Goal: Task Accomplishment & Management: Manage account settings

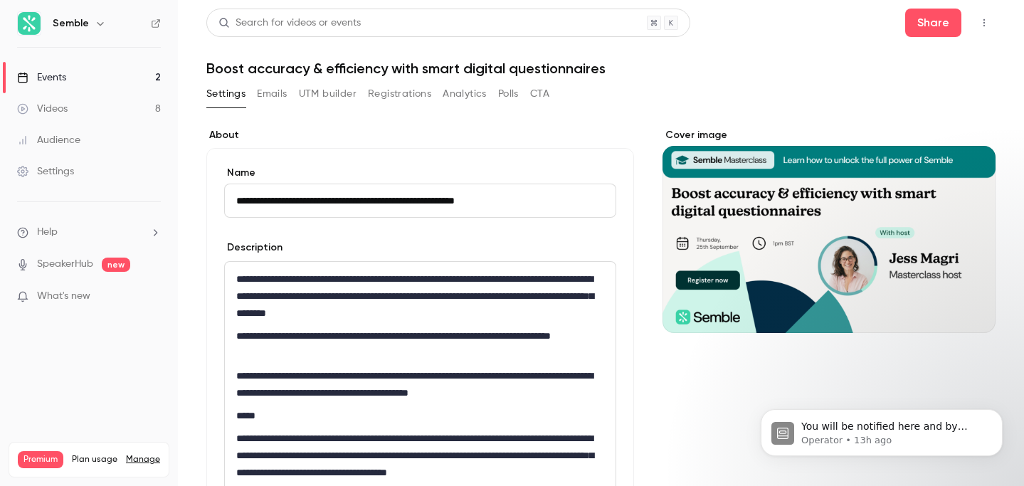
click at [69, 74] on link "Events 2" at bounding box center [89, 77] width 178 height 31
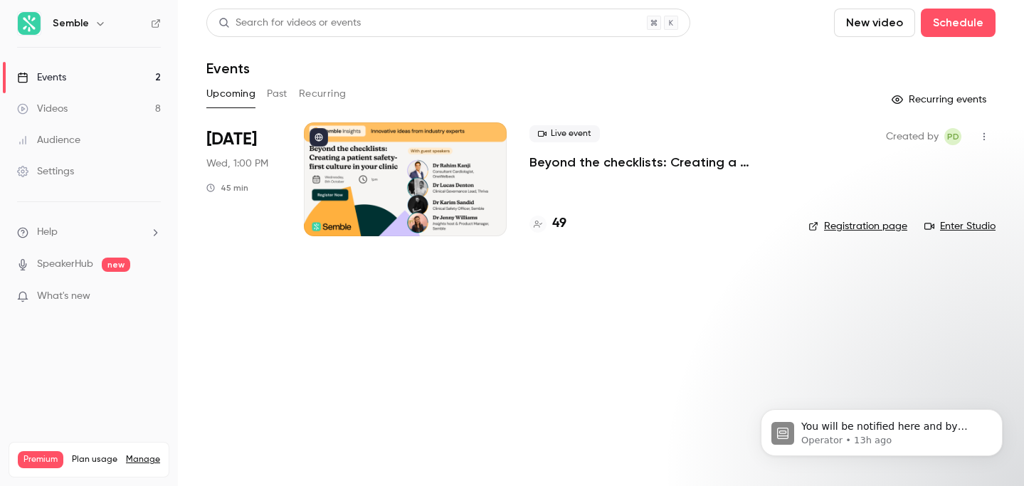
click at [68, 75] on link "Events 2" at bounding box center [89, 77] width 178 height 31
click at [871, 439] on p "Operator • 13h ago" at bounding box center [893, 440] width 184 height 13
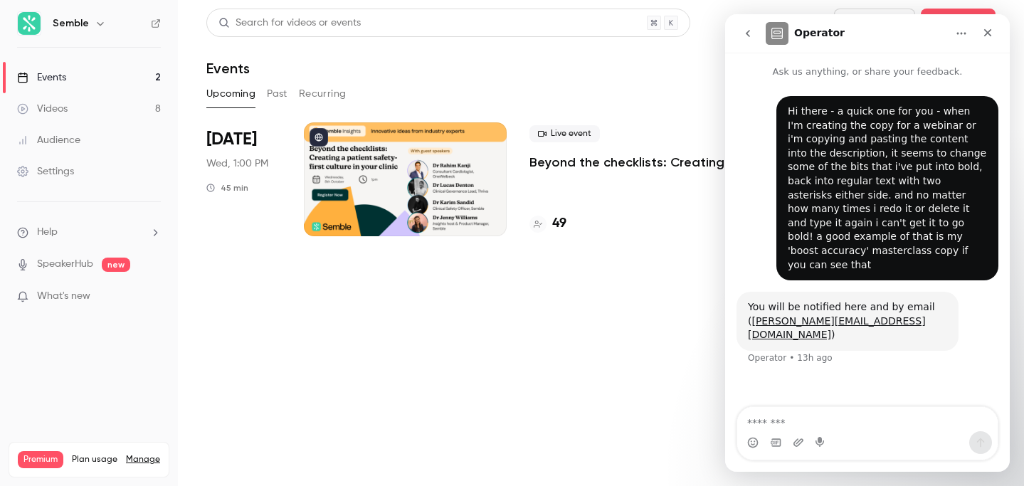
click at [607, 305] on main "Search for videos or events New video Schedule Events Upcoming Past Recurring R…" at bounding box center [601, 243] width 846 height 486
click at [986, 31] on icon "Close" at bounding box center [988, 33] width 8 height 8
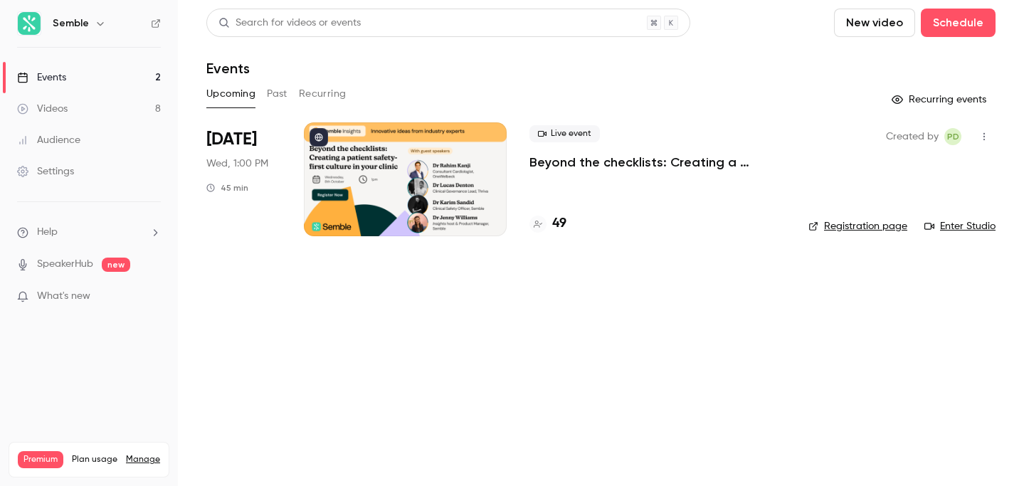
click at [76, 76] on link "Events 2" at bounding box center [89, 77] width 178 height 31
click at [282, 94] on button "Past" at bounding box center [277, 94] width 21 height 23
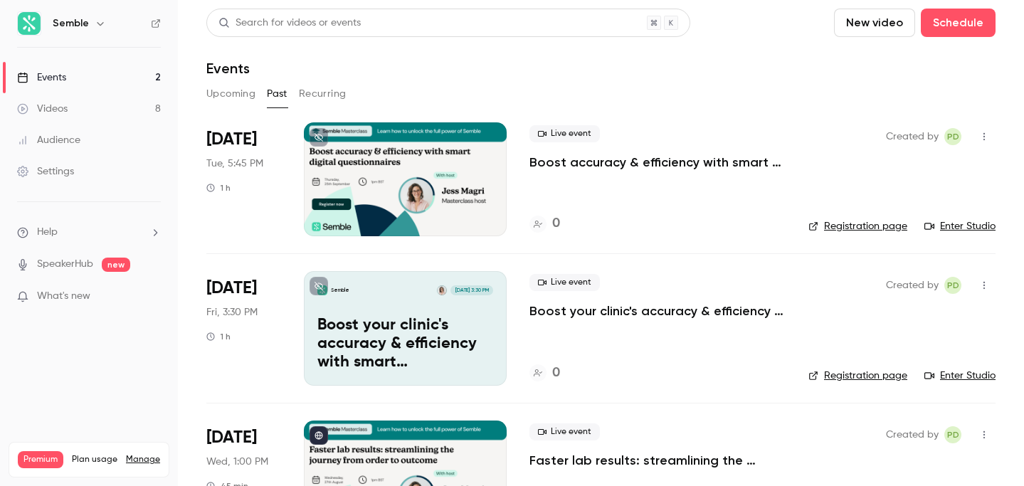
click at [693, 157] on p "Boost accuracy & efficiency with smart digital questionnaires" at bounding box center [658, 162] width 256 height 17
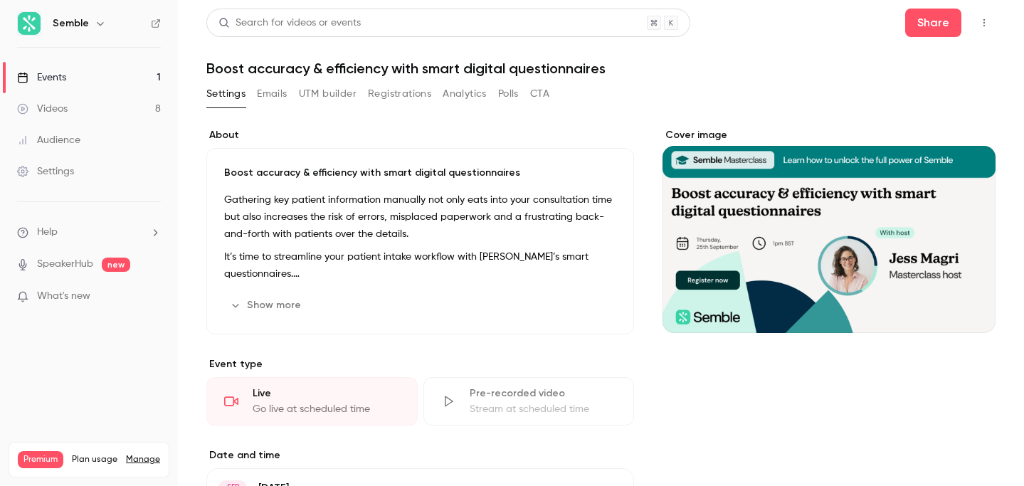
scroll to position [290, 0]
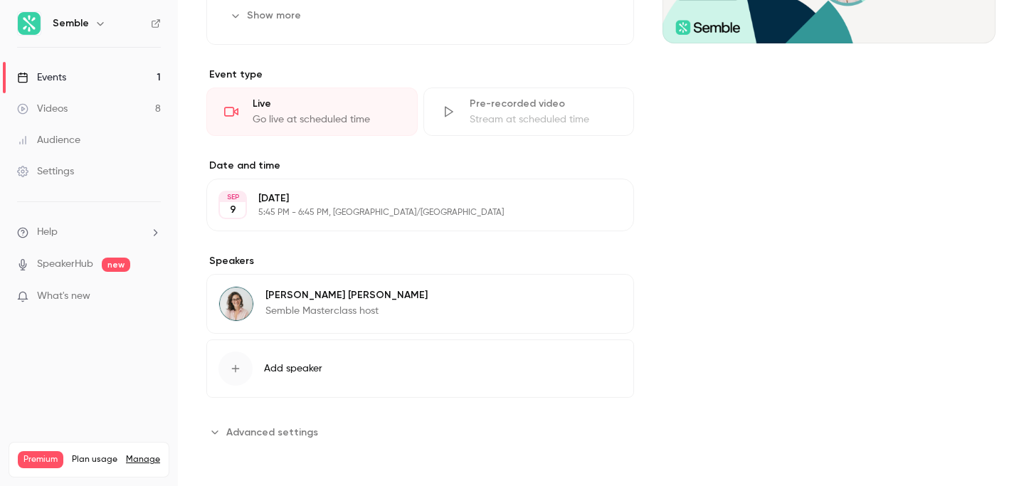
click at [322, 202] on p "[DATE]" at bounding box center [408, 198] width 300 height 14
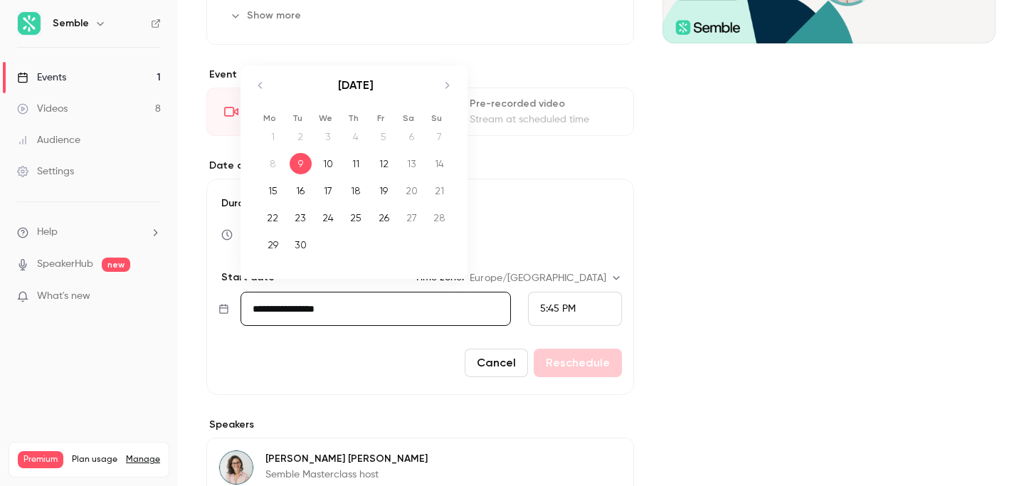
click at [289, 312] on input "**********" at bounding box center [376, 309] width 271 height 34
click at [359, 218] on div "25" at bounding box center [356, 217] width 22 height 21
type input "**********"
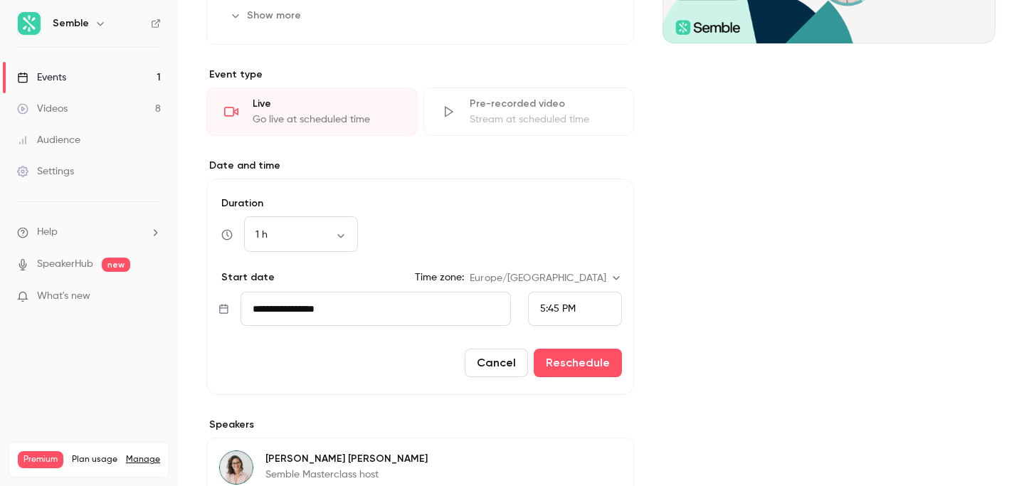
click at [572, 307] on span "5:45 PM" at bounding box center [558, 309] width 36 height 10
click at [578, 120] on div "1:00 PM" at bounding box center [575, 117] width 70 height 15
click at [594, 362] on button "Reschedule" at bounding box center [578, 363] width 88 height 28
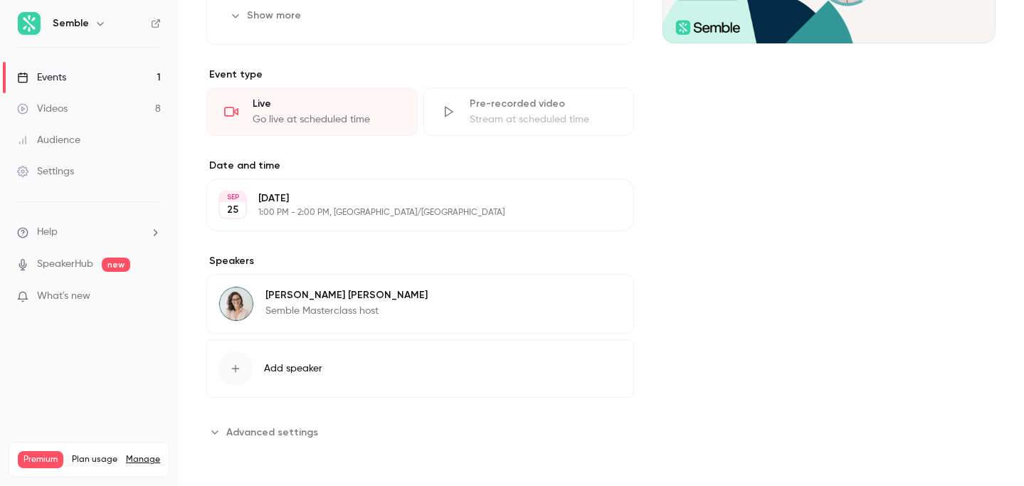
click at [274, 431] on span "Advanced settings" at bounding box center [272, 432] width 92 height 15
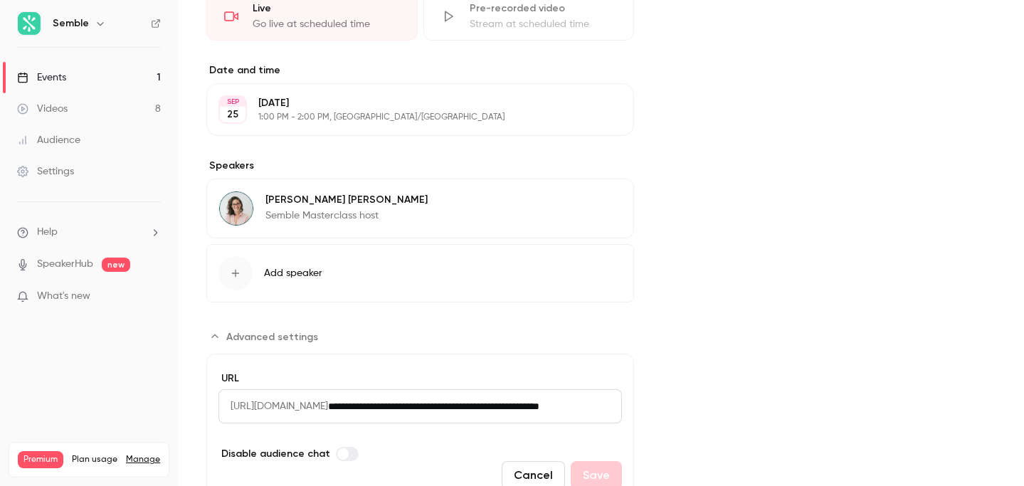
scroll to position [449, 0]
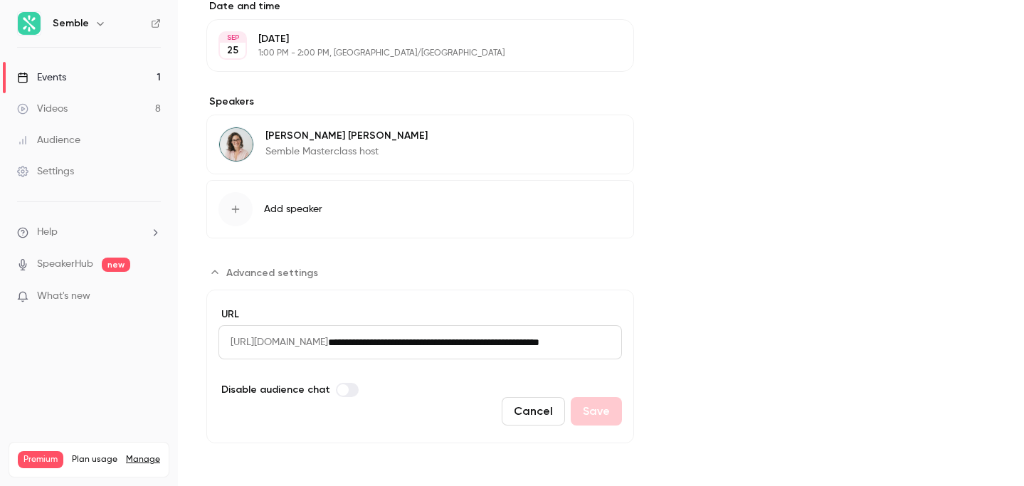
click at [697, 378] on div "Cover image" at bounding box center [829, 61] width 333 height 764
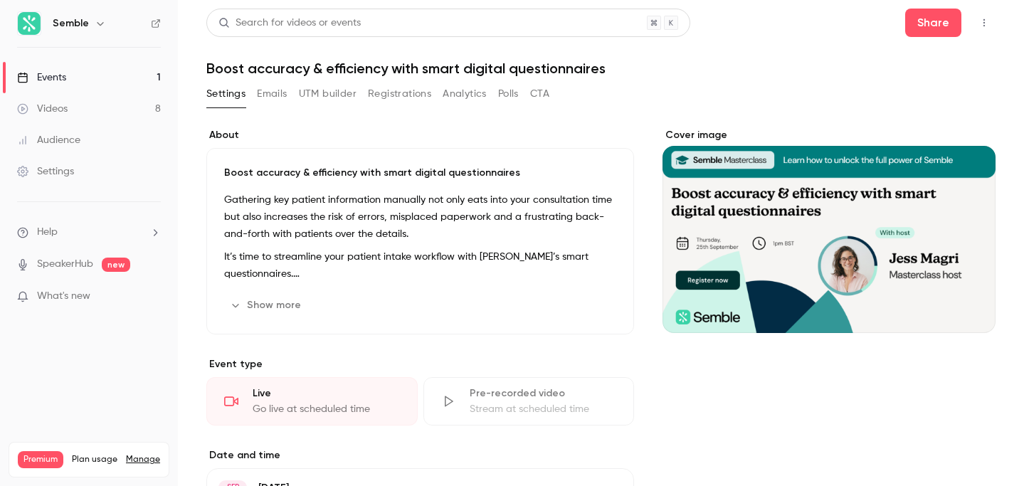
click at [915, 75] on h1 "Boost accuracy & efficiency with smart digital questionnaires" at bounding box center [600, 68] width 789 height 17
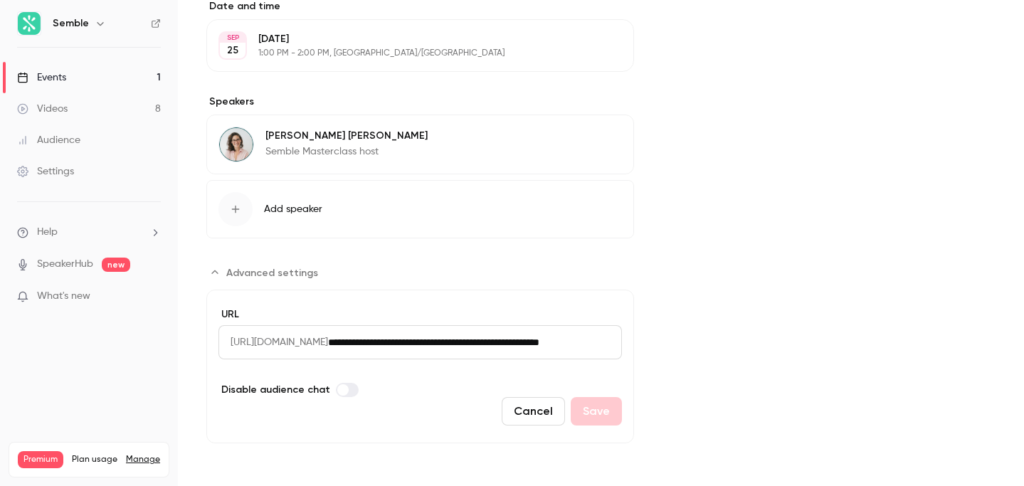
click at [591, 418] on div "Cancel Save" at bounding box center [420, 411] width 404 height 28
click at [283, 266] on span "Advanced settings" at bounding box center [272, 272] width 92 height 15
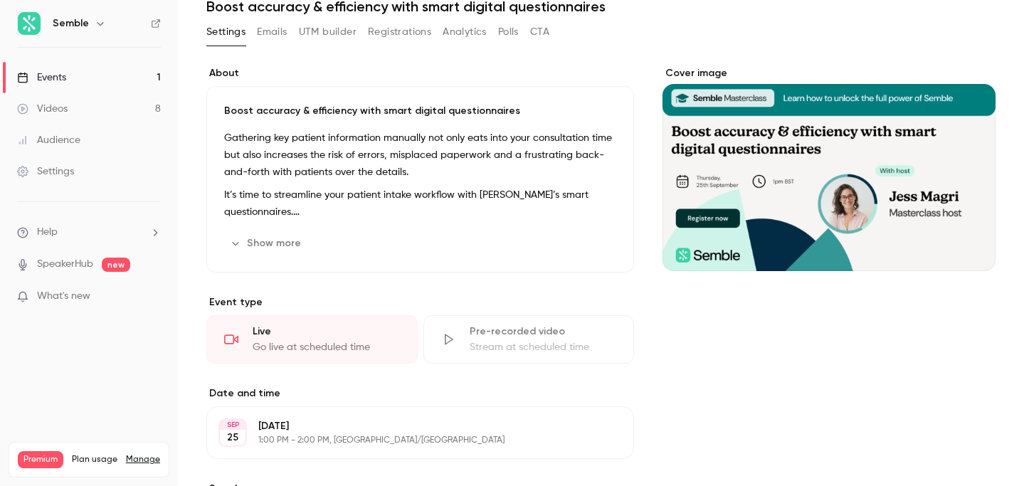
scroll to position [0, 0]
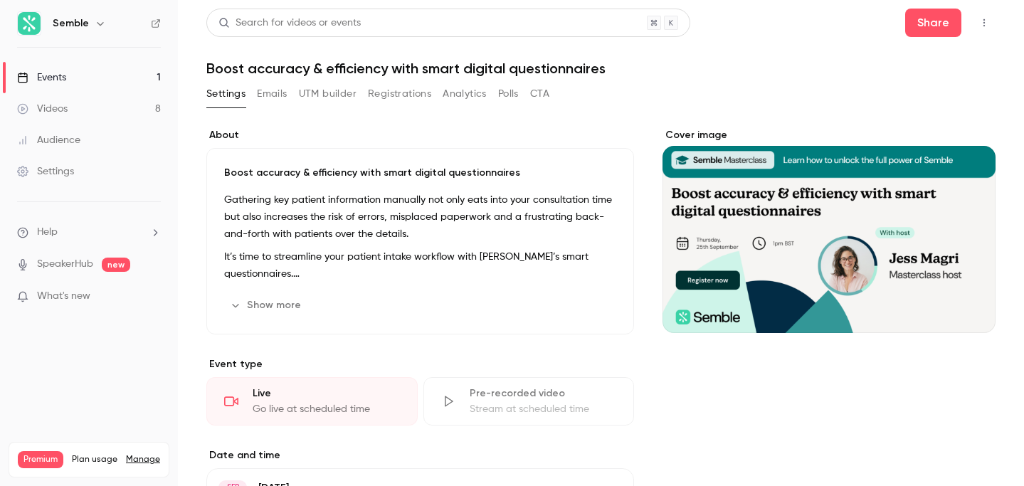
click at [990, 23] on button "button" at bounding box center [984, 22] width 23 height 23
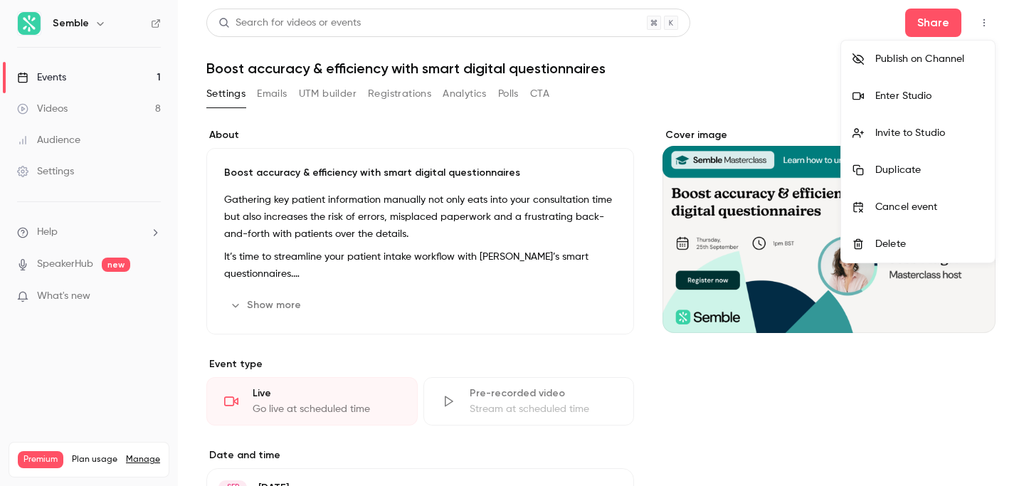
click at [456, 157] on div at bounding box center [512, 243] width 1024 height 486
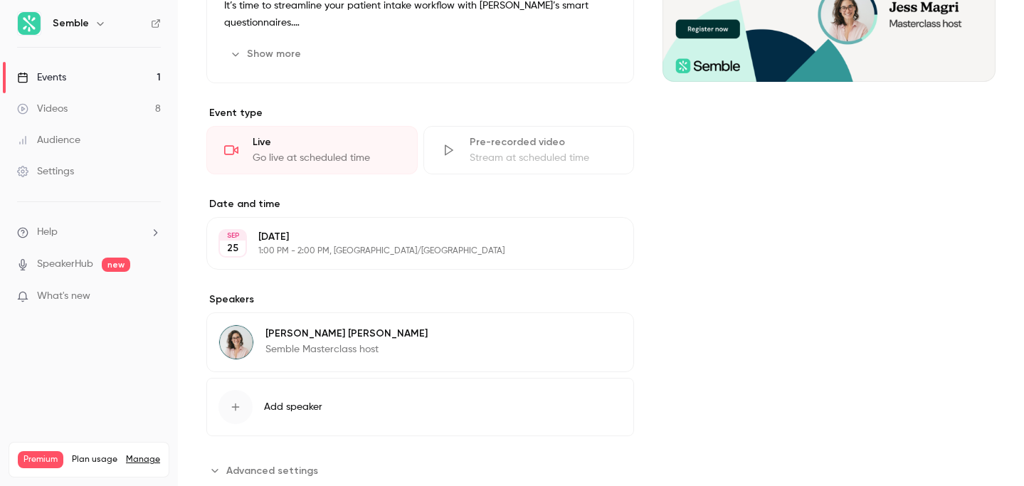
scroll to position [290, 0]
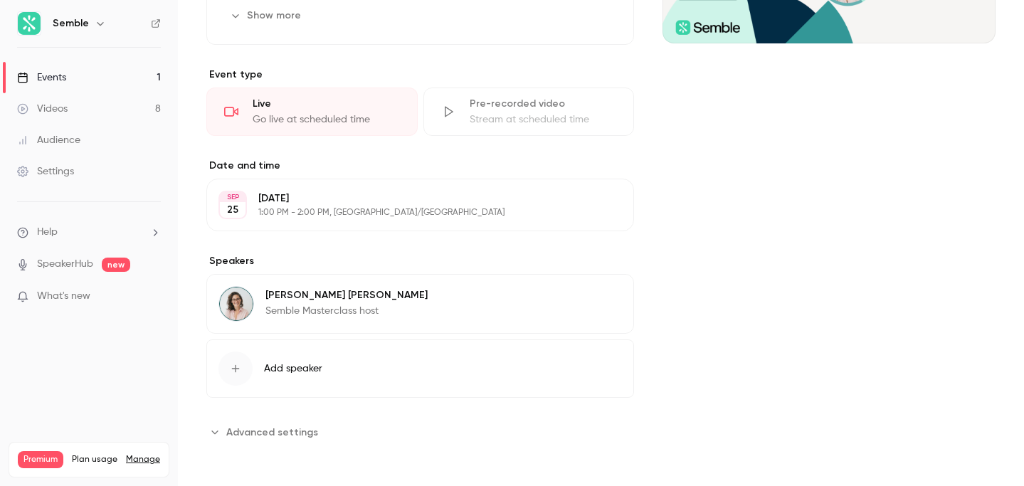
click at [73, 98] on link "Videos 8" at bounding box center [89, 108] width 178 height 31
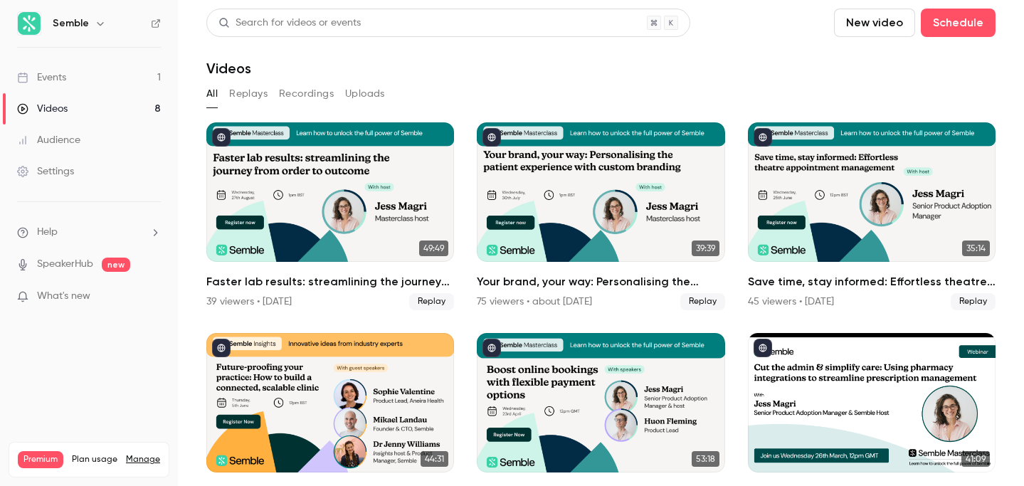
click at [73, 71] on link "Events 1" at bounding box center [89, 77] width 178 height 31
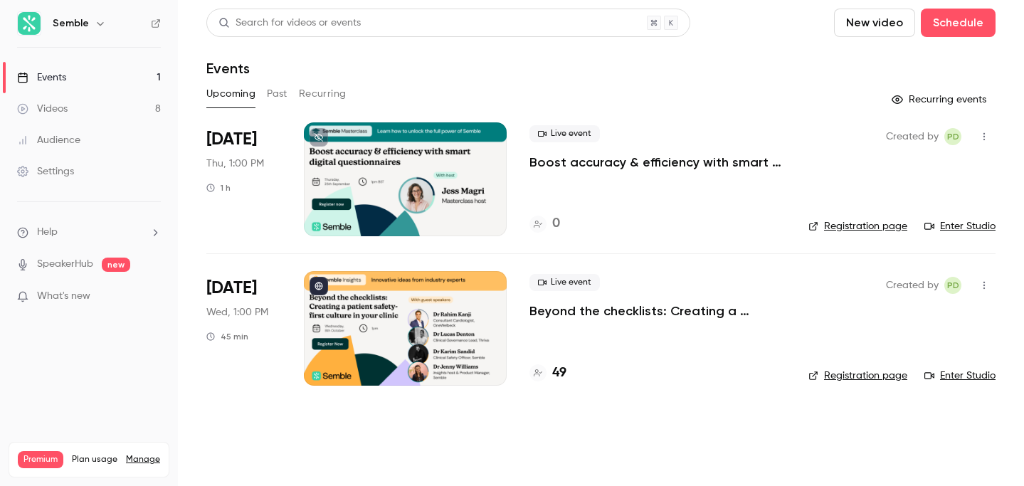
click at [697, 160] on p "Boost accuracy & efficiency with smart digital questionnaires" at bounding box center [658, 162] width 256 height 17
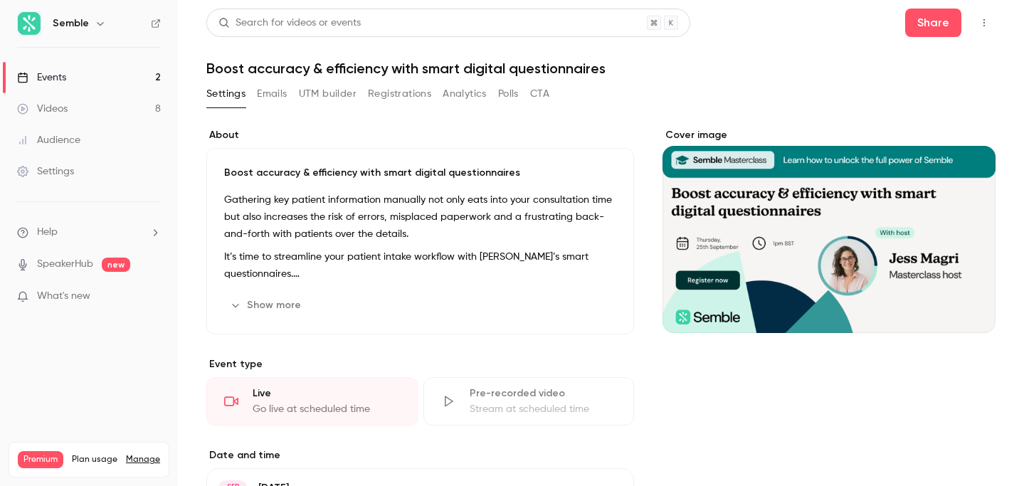
click at [377, 89] on button "Registrations" at bounding box center [399, 94] width 63 height 23
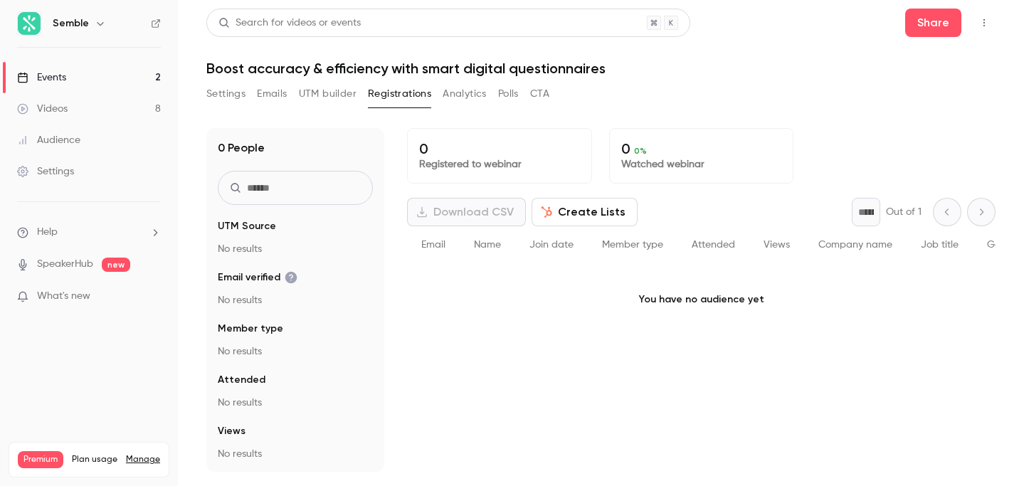
click at [335, 93] on button "UTM builder" at bounding box center [328, 94] width 58 height 23
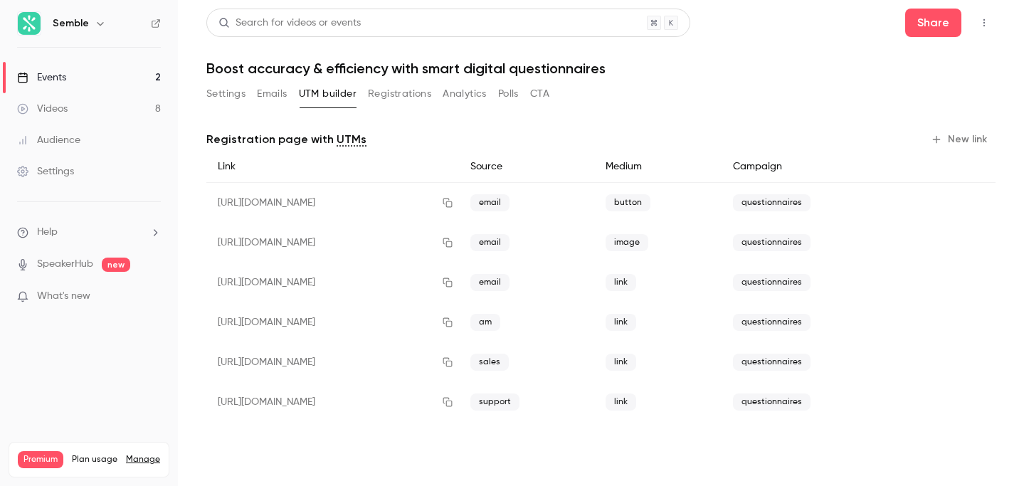
click at [102, 78] on link "Events 2" at bounding box center [89, 77] width 178 height 31
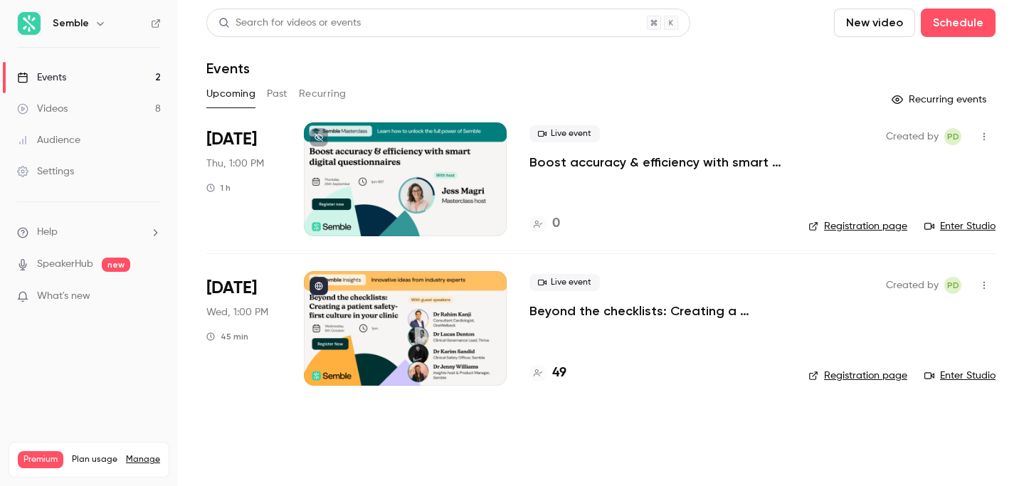
click at [693, 307] on p "Beyond the checklists: Creating a patient safety-first culture in your clinic" at bounding box center [658, 310] width 256 height 17
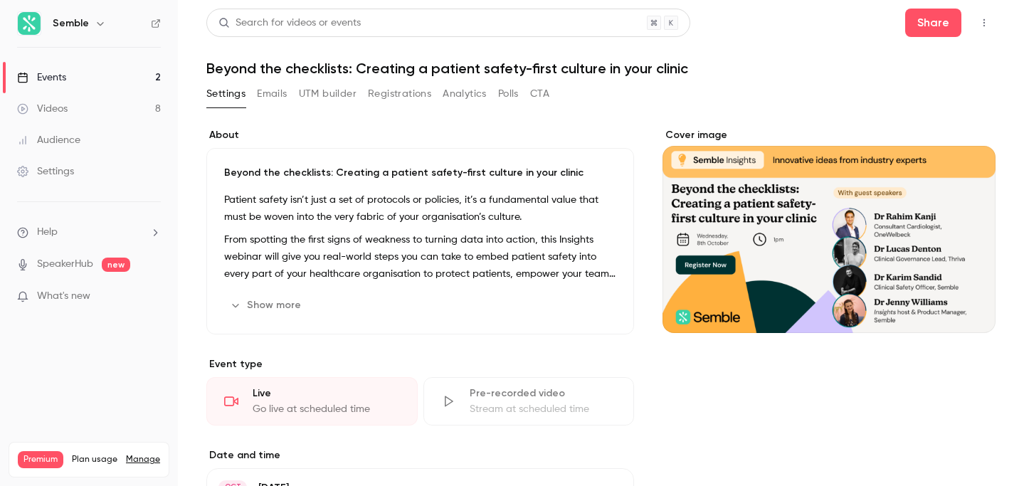
click at [394, 94] on button "Registrations" at bounding box center [399, 94] width 63 height 23
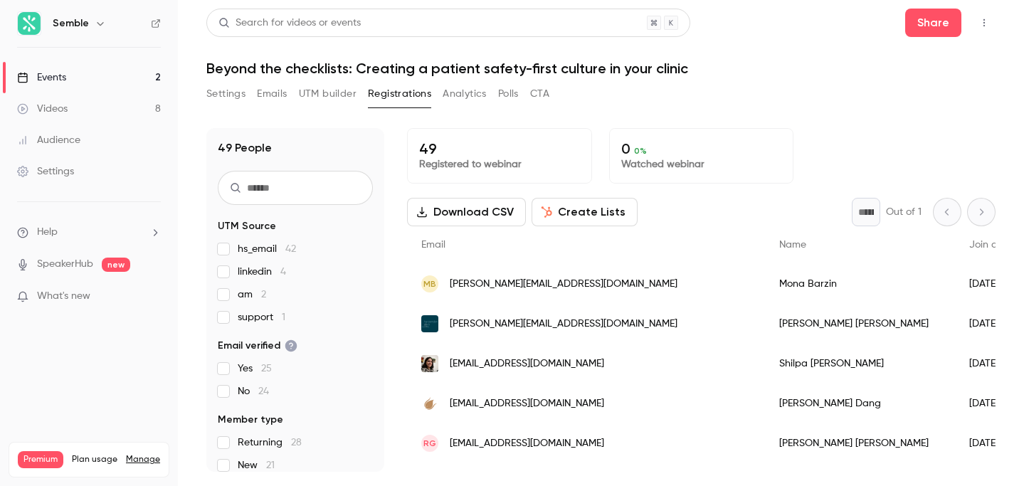
click at [604, 212] on button "Create Lists" at bounding box center [585, 212] width 106 height 28
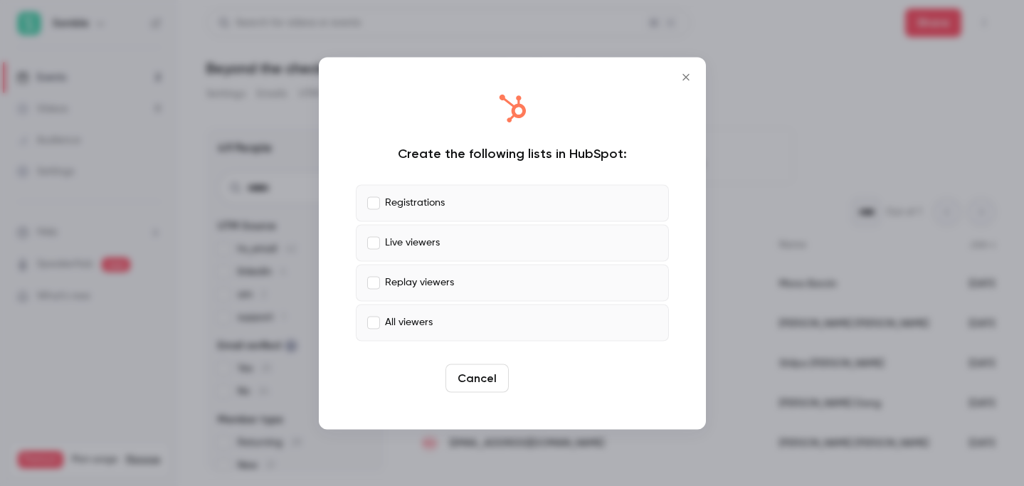
click at [542, 388] on button "Create" at bounding box center [547, 378] width 64 height 28
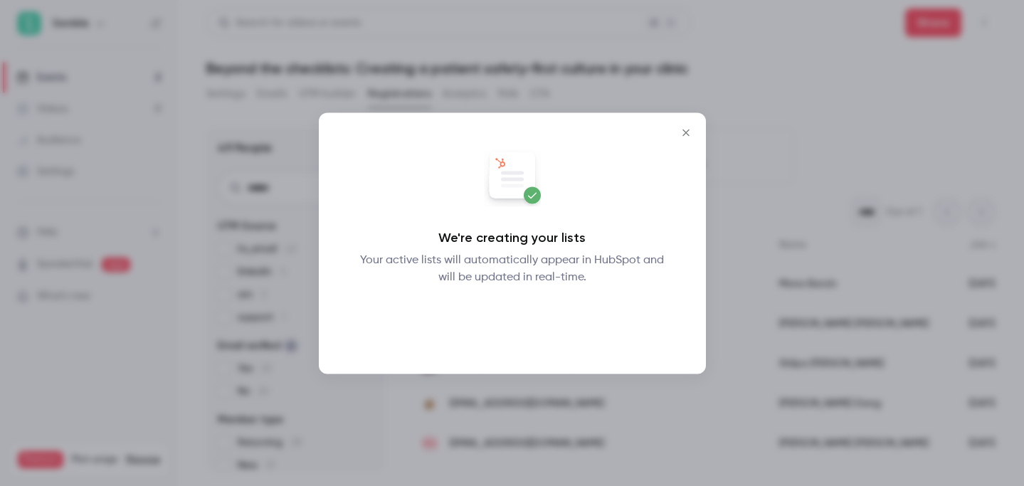
click at [519, 322] on button "Okay" at bounding box center [512, 322] width 52 height 28
